Goal: Check status: Check status

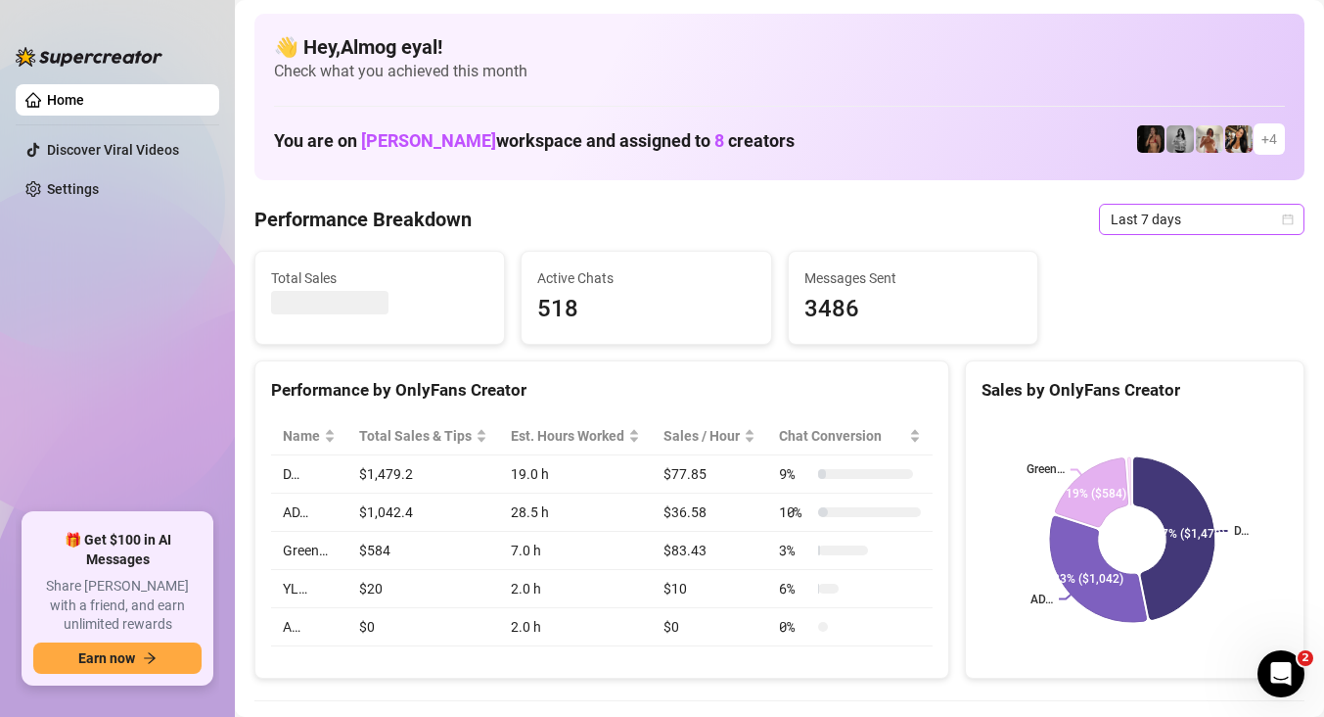
click at [1174, 209] on span "Last 7 days" at bounding box center [1202, 219] width 182 height 29
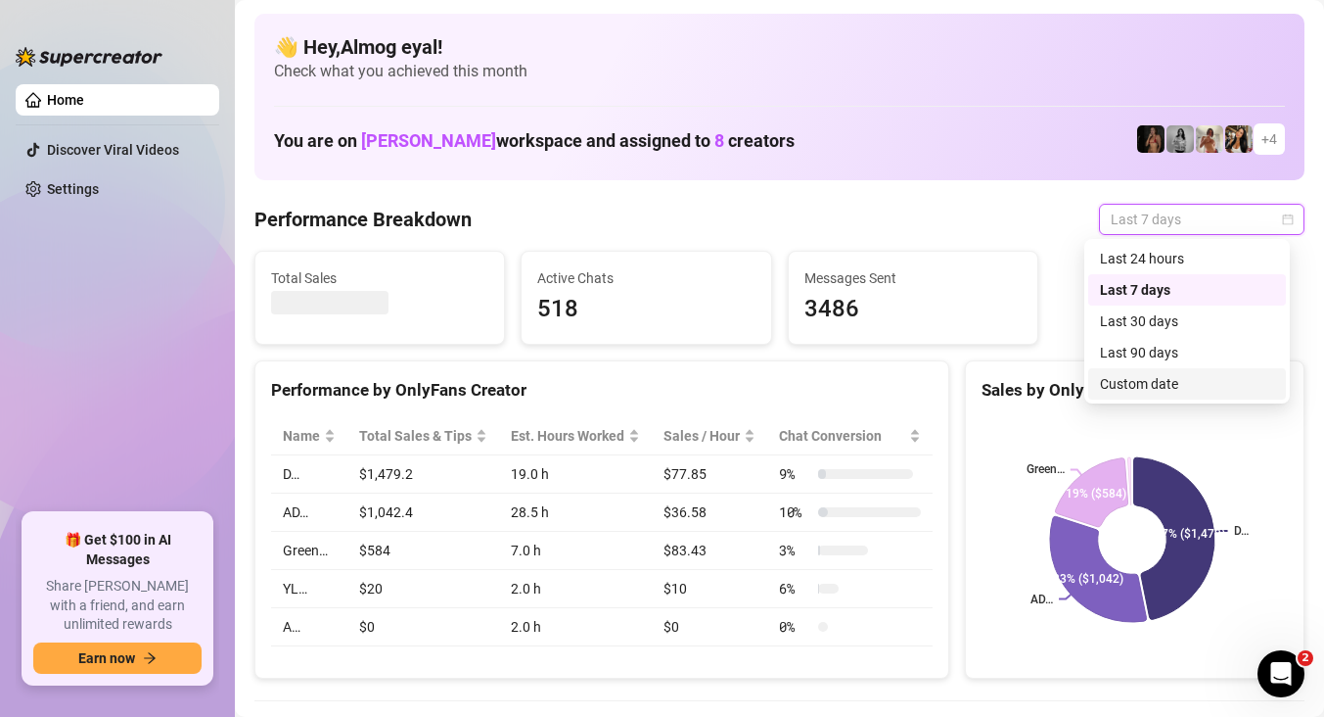
click at [1186, 387] on div "Custom date" at bounding box center [1187, 384] width 174 height 22
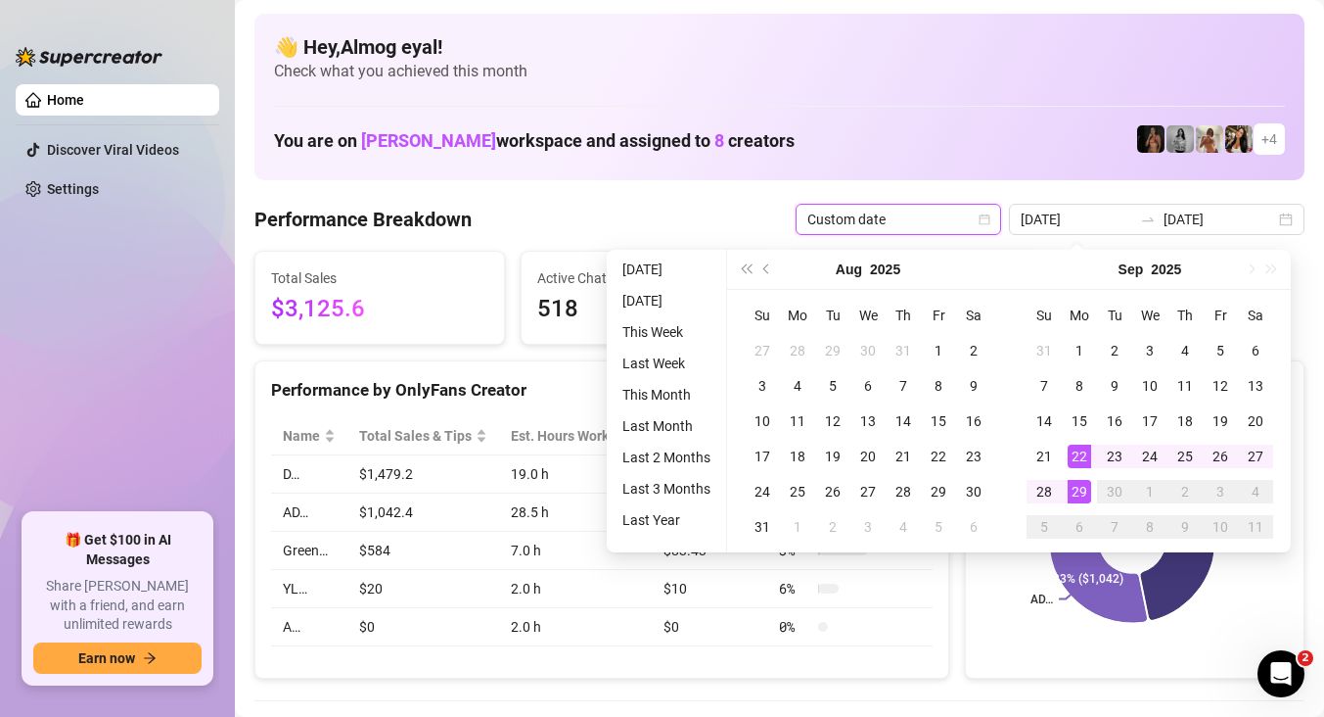
type input "[DATE]"
click at [1089, 483] on div "29" at bounding box center [1079, 491] width 23 height 23
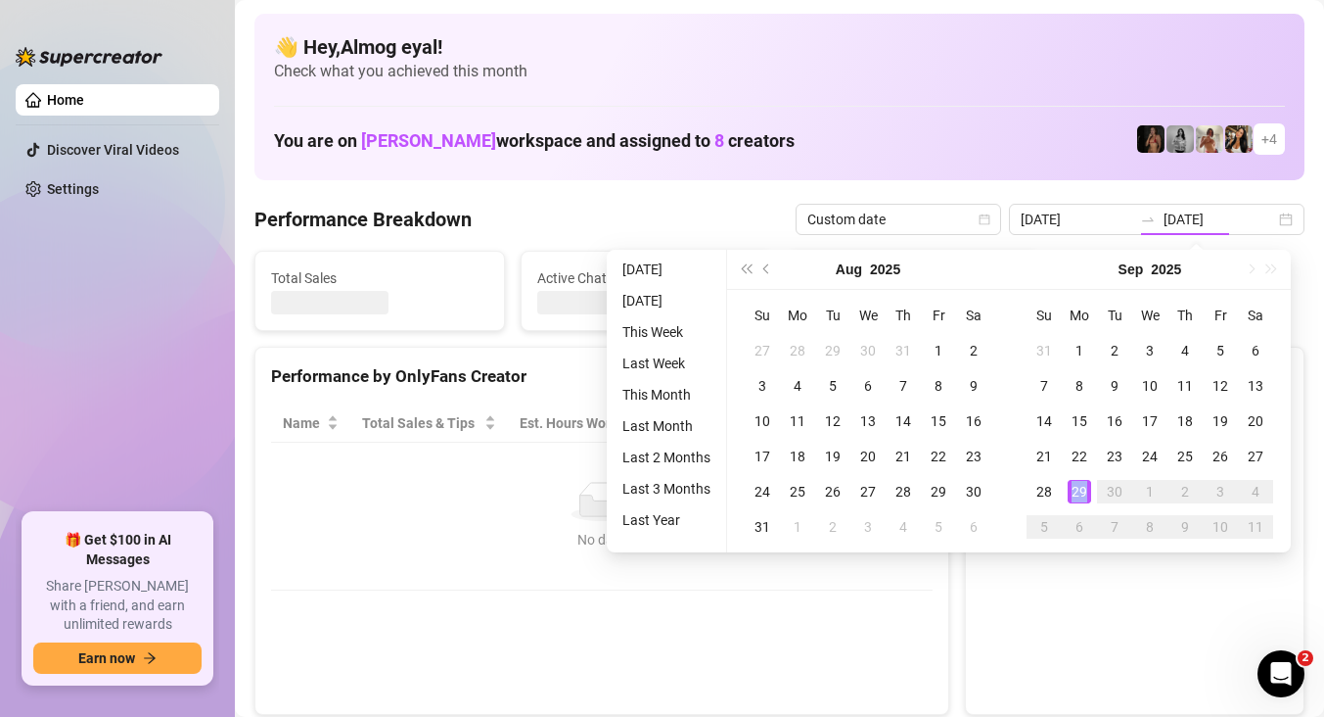
type input "[DATE]"
